Goal: Task Accomplishment & Management: Use online tool/utility

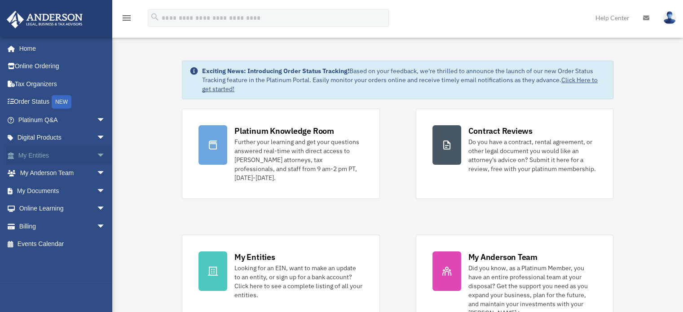
click at [97, 157] on span "arrow_drop_down" at bounding box center [106, 155] width 18 height 18
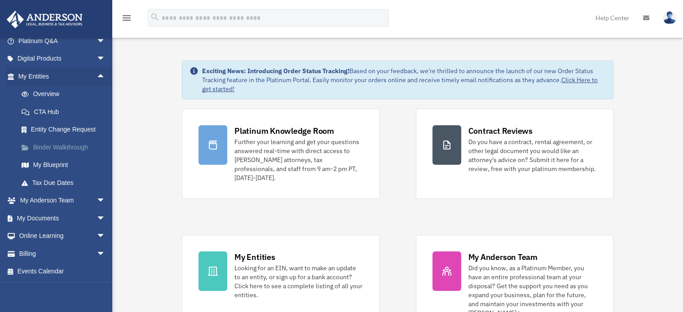
scroll to position [79, 0]
click at [97, 219] on span "arrow_drop_down" at bounding box center [106, 219] width 18 height 18
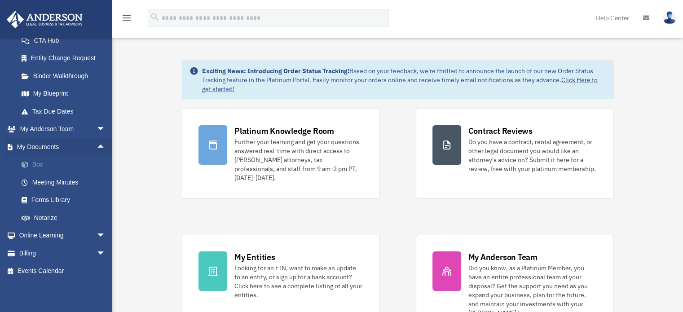
scroll to position [150, 0]
click at [57, 183] on link "Meeting Minutes" at bounding box center [66, 182] width 106 height 18
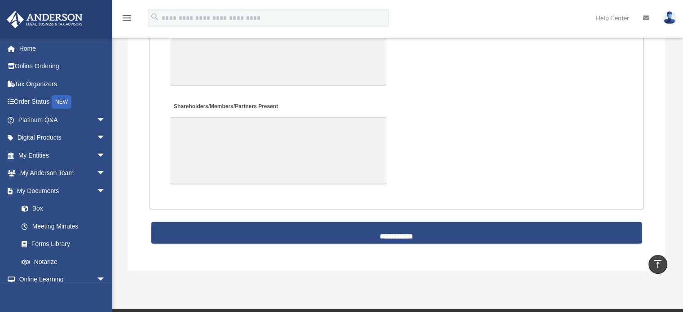
scroll to position [1904, 0]
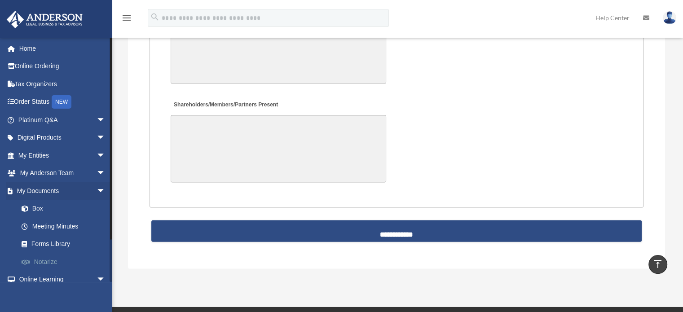
click at [50, 260] on link "Notarize" at bounding box center [66, 262] width 106 height 18
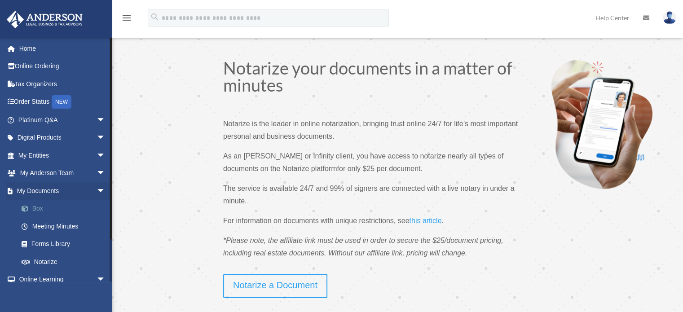
click at [37, 208] on link "Box" at bounding box center [66, 209] width 106 height 18
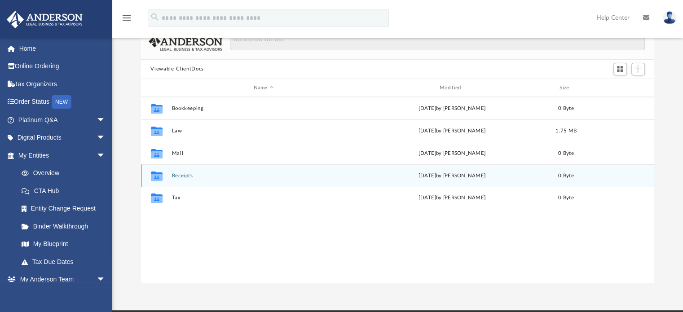
scroll to position [59, 0]
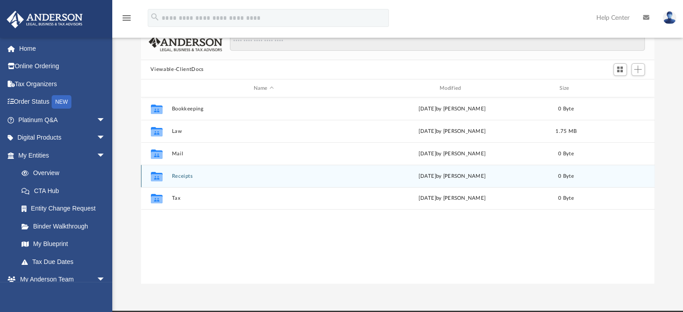
click at [179, 175] on button "Receipts" at bounding box center [264, 176] width 184 height 6
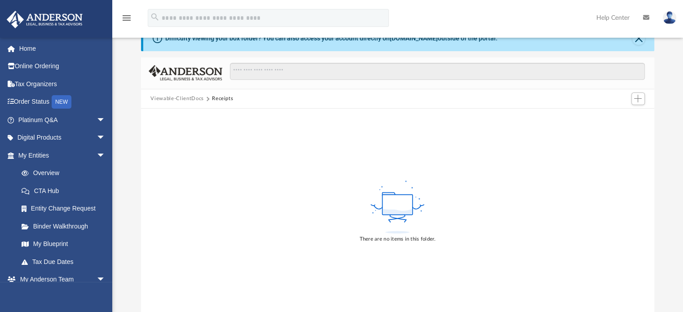
scroll to position [29, 0]
click at [637, 99] on span "Add" at bounding box center [638, 100] width 8 height 8
click at [628, 113] on li "Upload" at bounding box center [625, 117] width 29 height 9
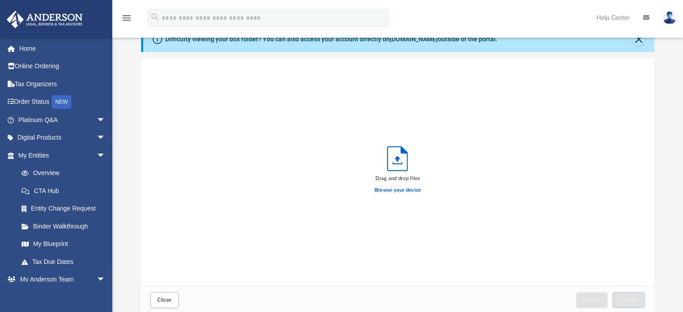
scroll to position [221, 507]
click at [392, 190] on label "Browse your device" at bounding box center [398, 190] width 47 height 8
click at [0, 0] on input "Browse your device" at bounding box center [0, 0] width 0 height 0
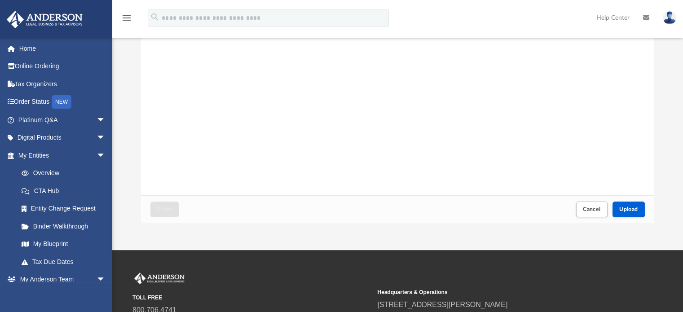
scroll to position [120, 0]
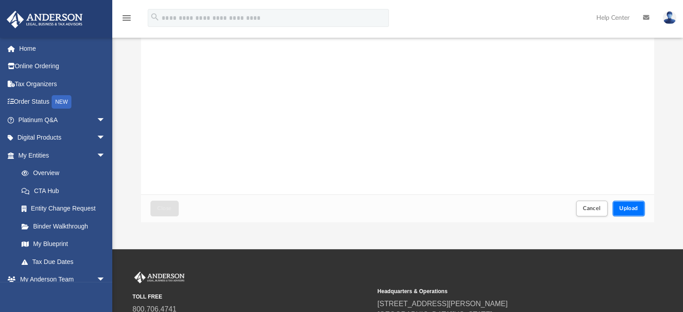
click at [631, 210] on span "Upload" at bounding box center [628, 208] width 19 height 5
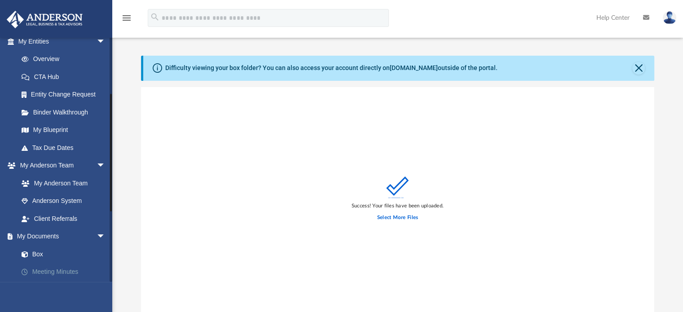
scroll to position [194, 0]
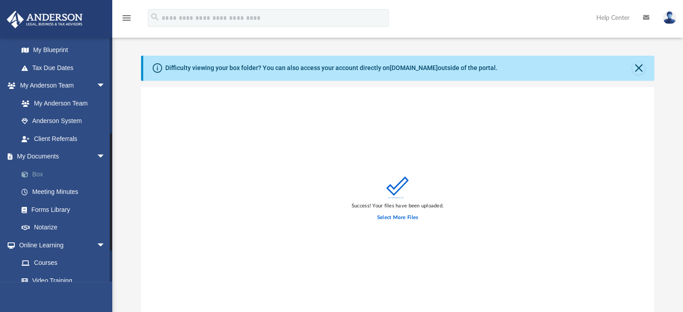
click at [38, 176] on link "Box" at bounding box center [66, 174] width 106 height 18
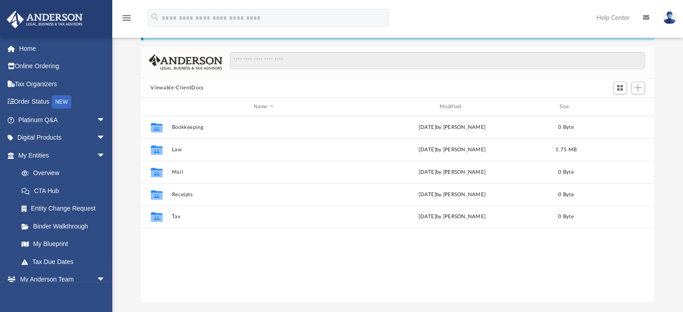
scroll to position [45, 0]
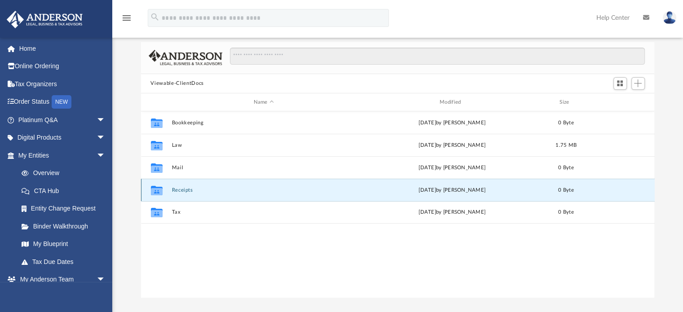
click at [179, 192] on button "Receipts" at bounding box center [264, 190] width 184 height 6
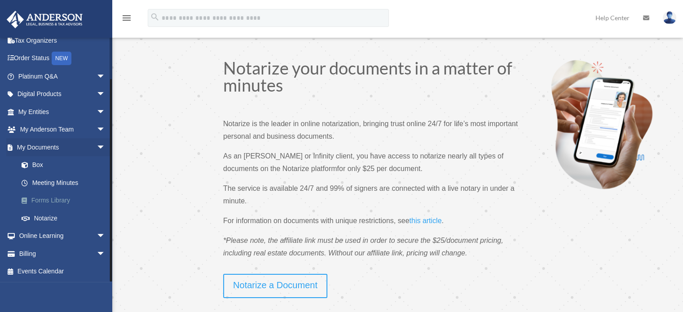
scroll to position [43, 0]
click at [43, 163] on link "Box" at bounding box center [66, 166] width 106 height 18
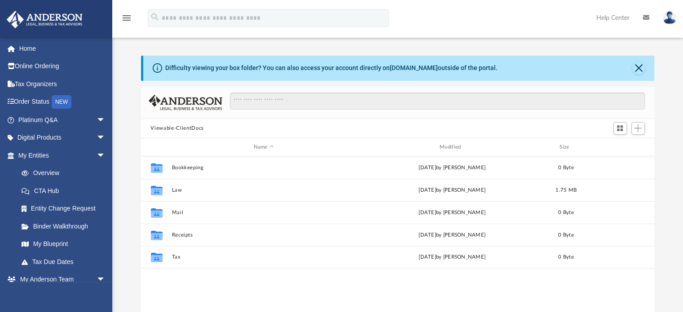
scroll to position [197, 507]
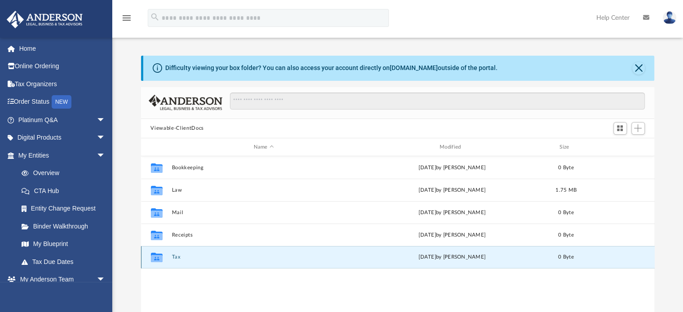
click at [174, 257] on button "Tax" at bounding box center [264, 258] width 184 height 6
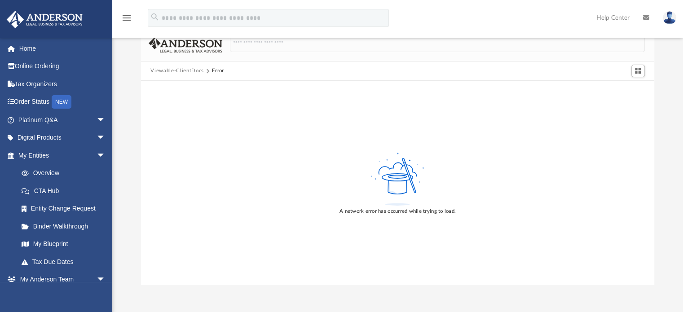
scroll to position [57, 0]
